Goal: Transaction & Acquisition: Purchase product/service

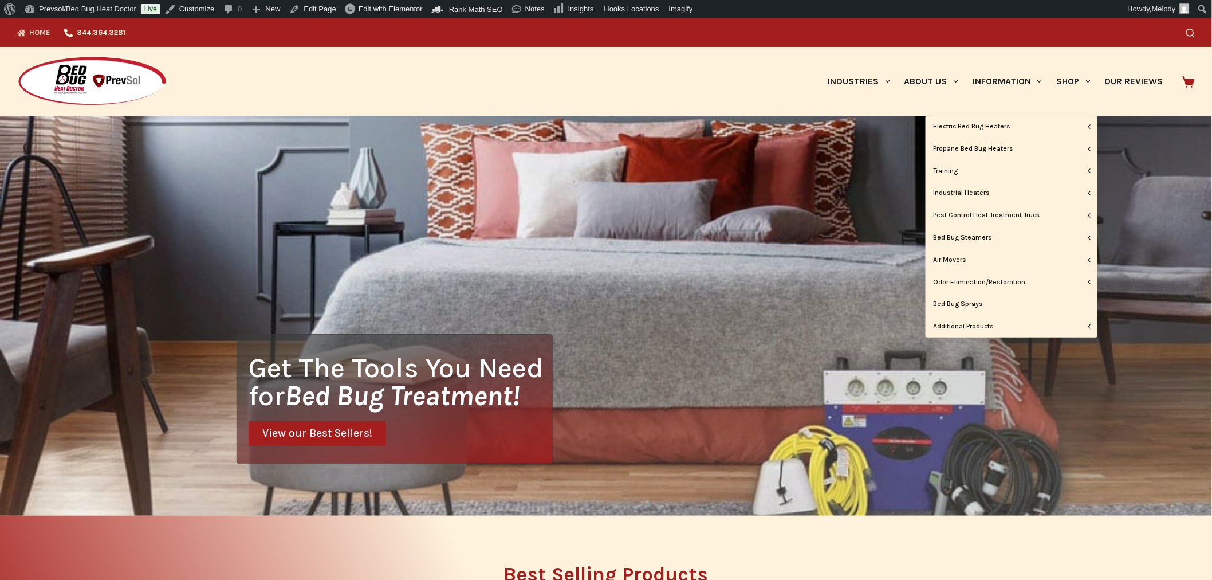
click at [1065, 79] on link "Shop" at bounding box center [1073, 81] width 48 height 69
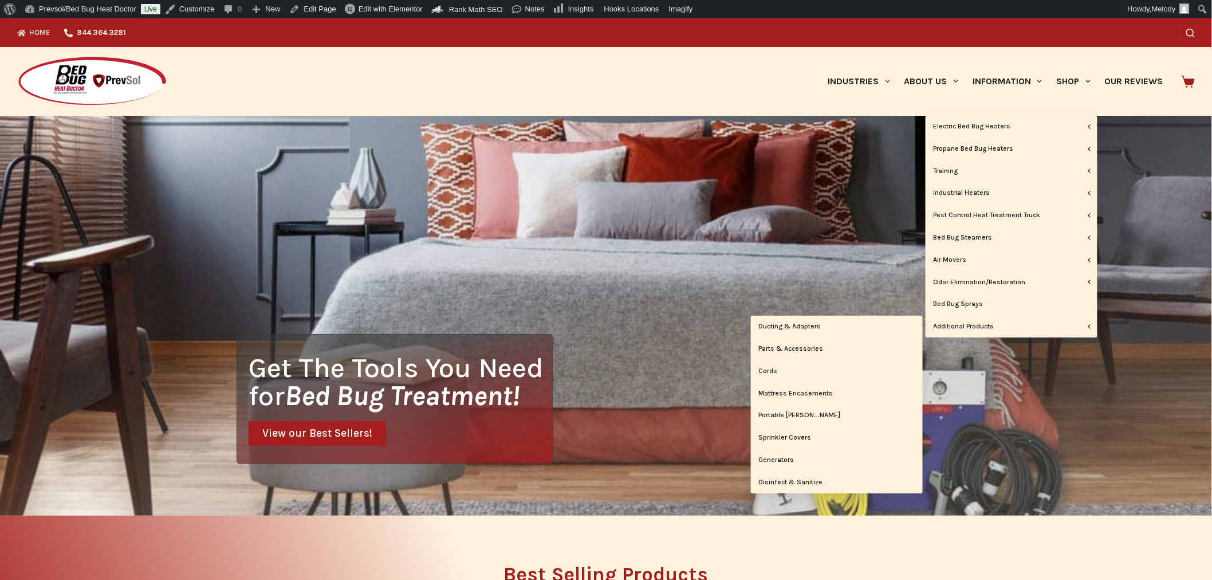
click at [792, 411] on link "Portable [PERSON_NAME]" at bounding box center [837, 415] width 172 height 22
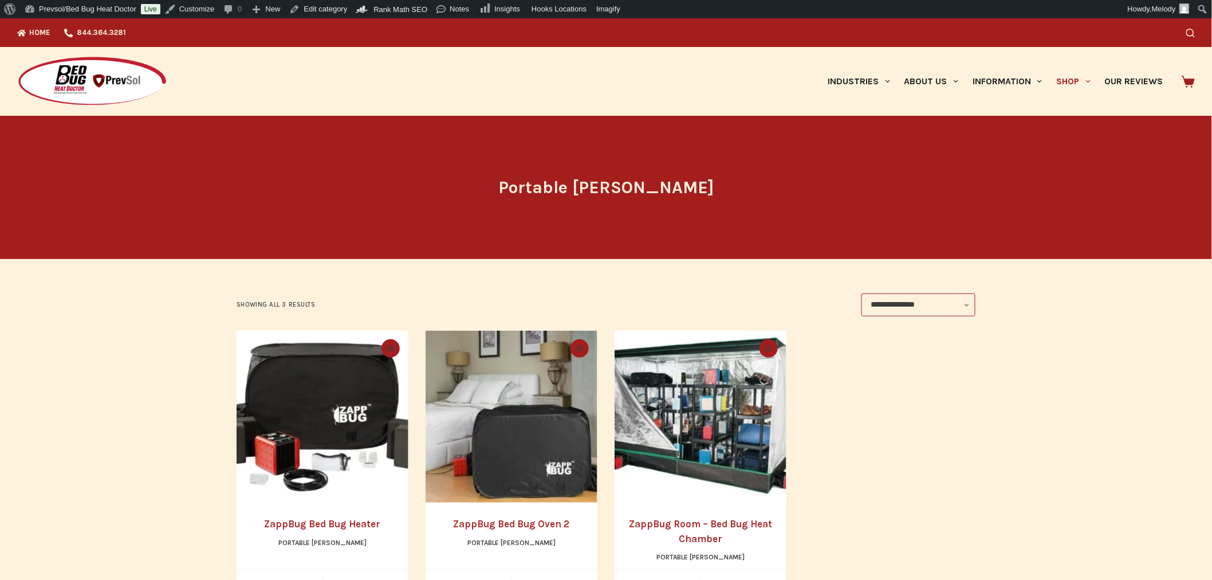
click at [734, 399] on img "ZappBug Room - Bed Bug Heat Chamber" at bounding box center [700, 416] width 172 height 172
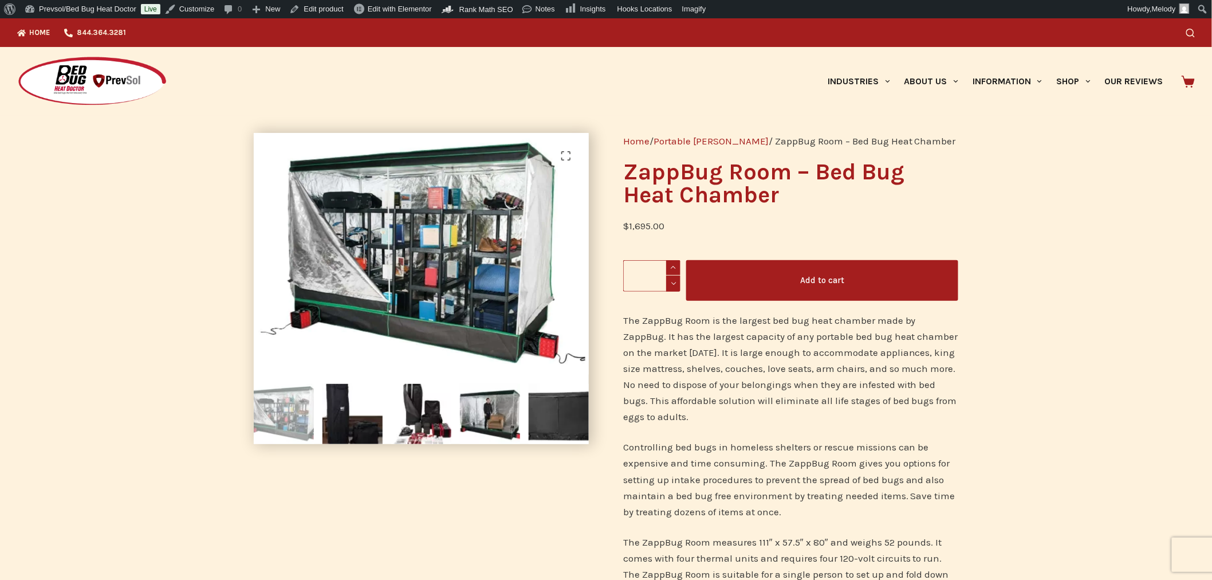
click at [497, 419] on img at bounding box center [490, 414] width 60 height 60
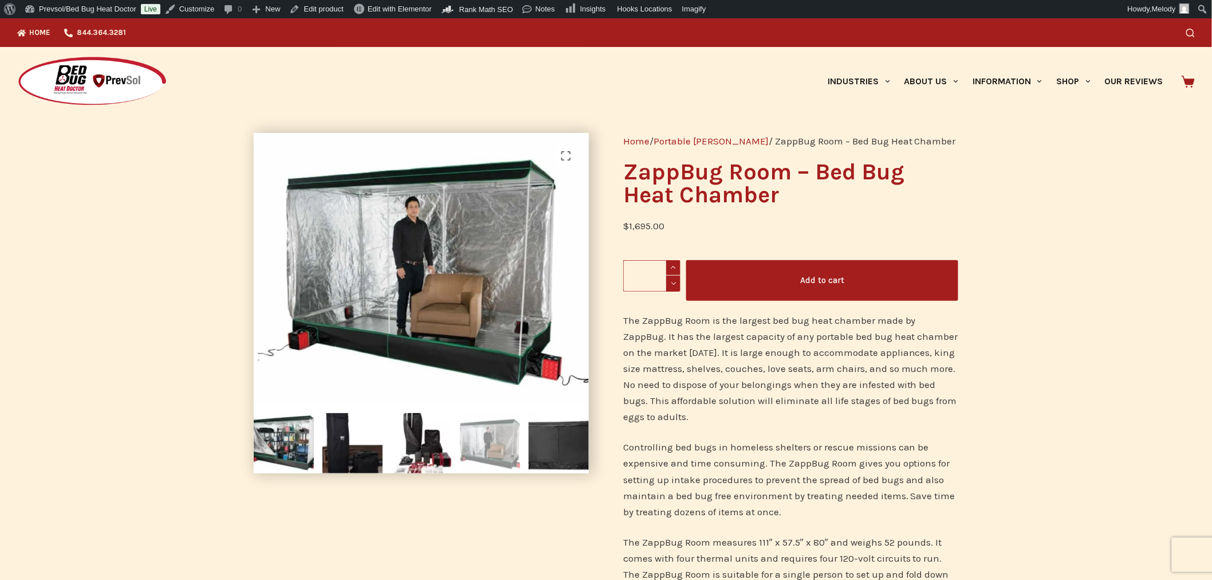
click at [296, 437] on img at bounding box center [284, 443] width 60 height 60
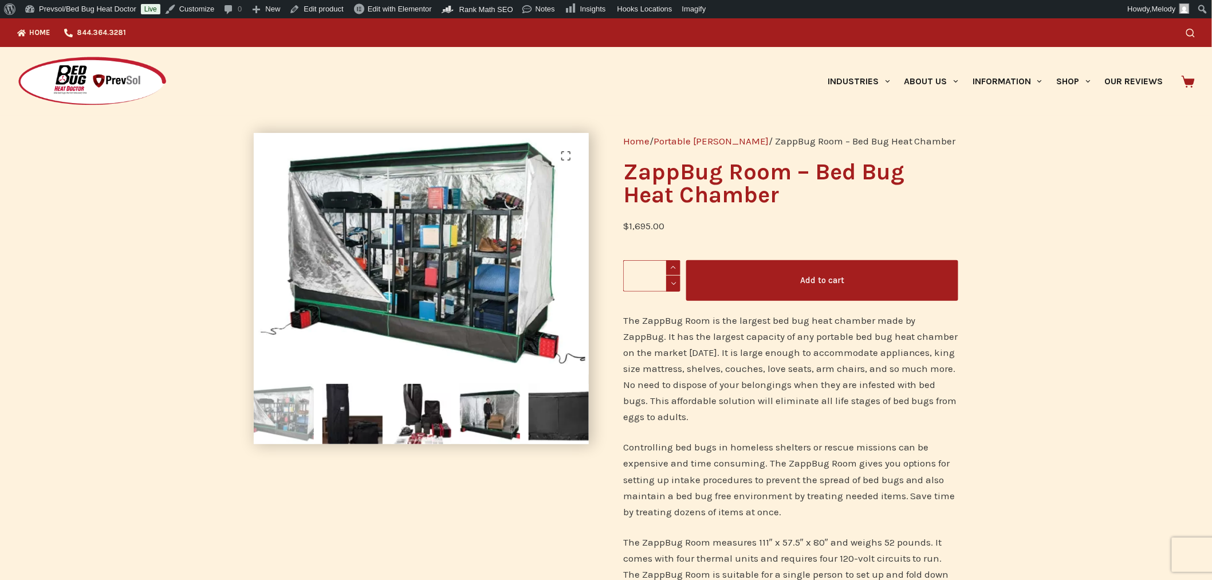
click at [355, 425] on img at bounding box center [352, 414] width 60 height 60
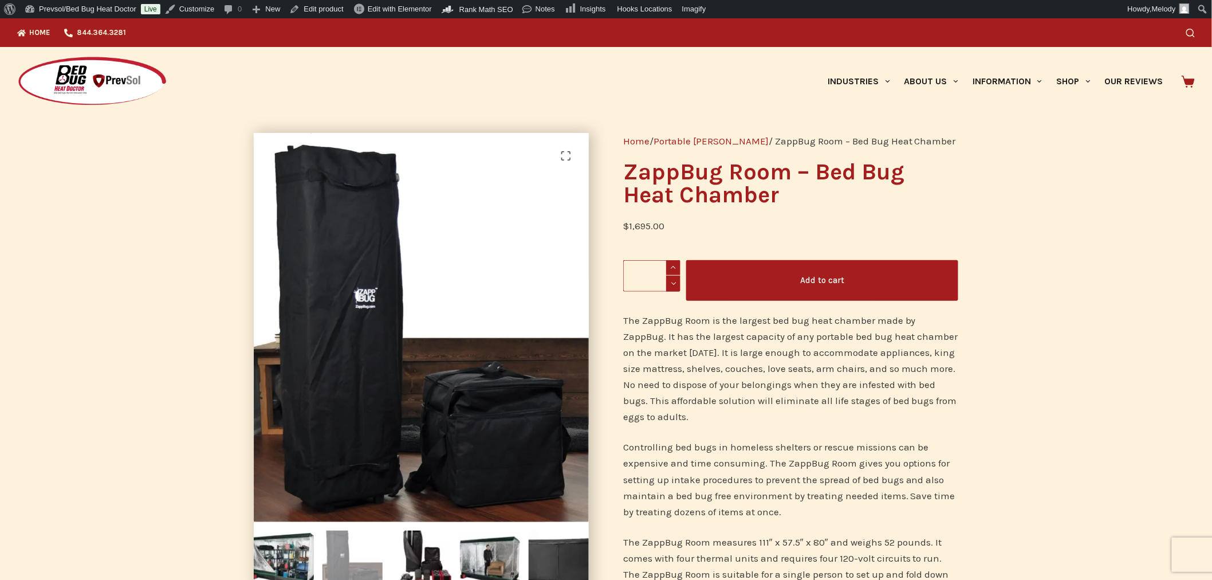
click at [443, 556] on img at bounding box center [421, 560] width 60 height 60
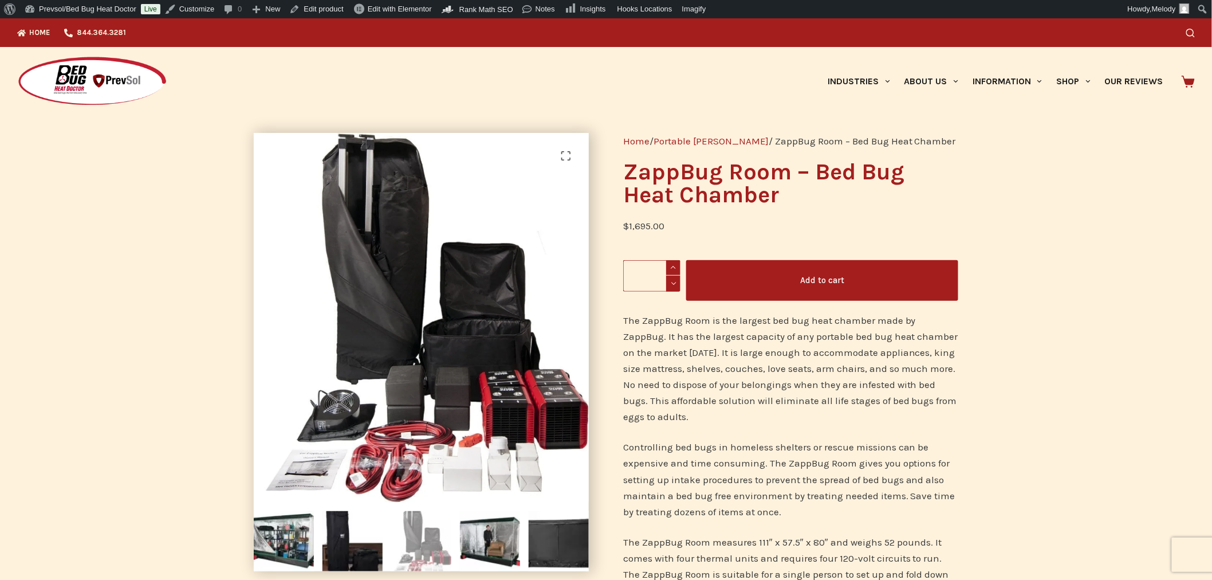
click at [487, 550] on img at bounding box center [490, 541] width 60 height 60
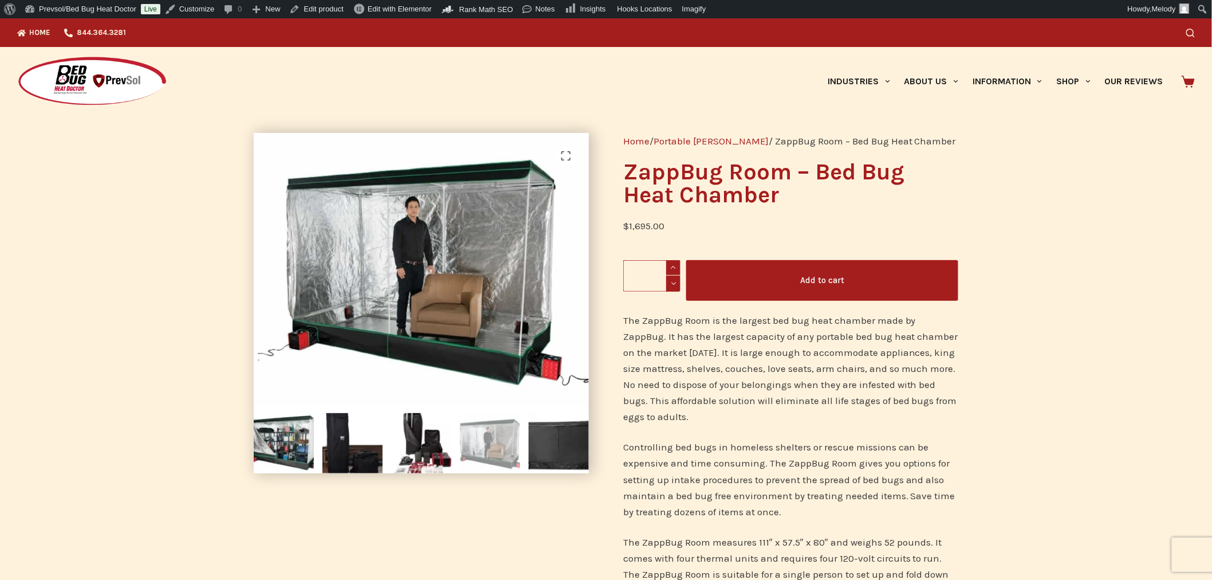
click at [546, 461] on img at bounding box center [559, 443] width 60 height 60
